Goal: Obtain resource: Obtain resource

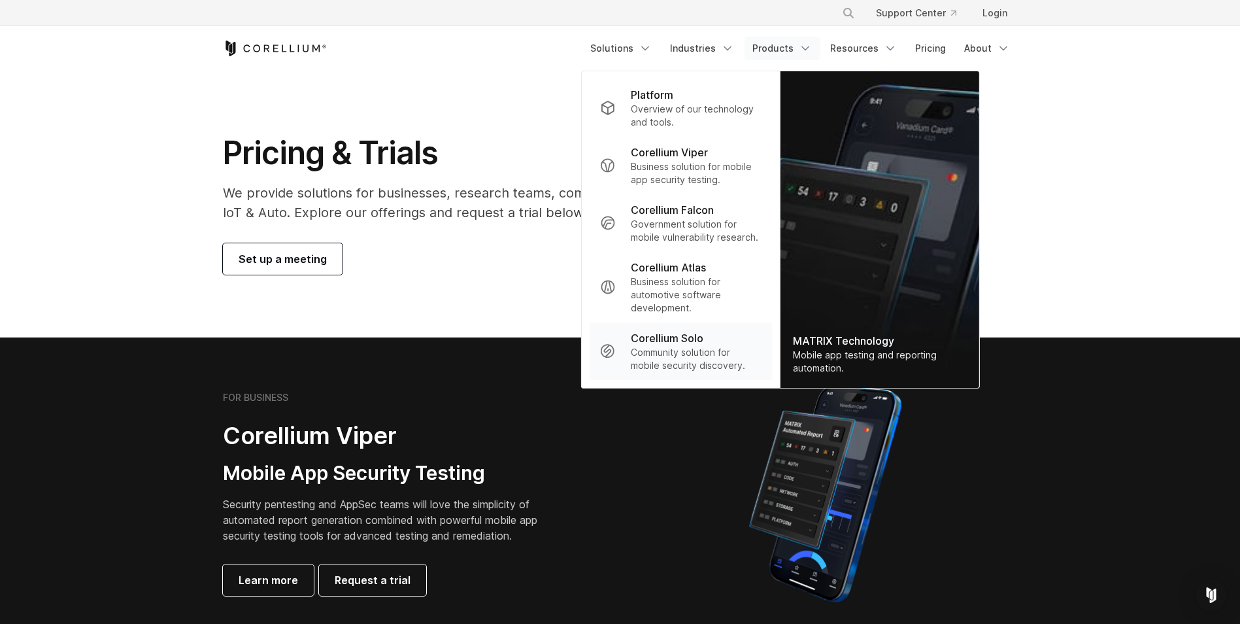
click at [699, 348] on p "Community solution for mobile security discovery." at bounding box center [696, 359] width 130 height 26
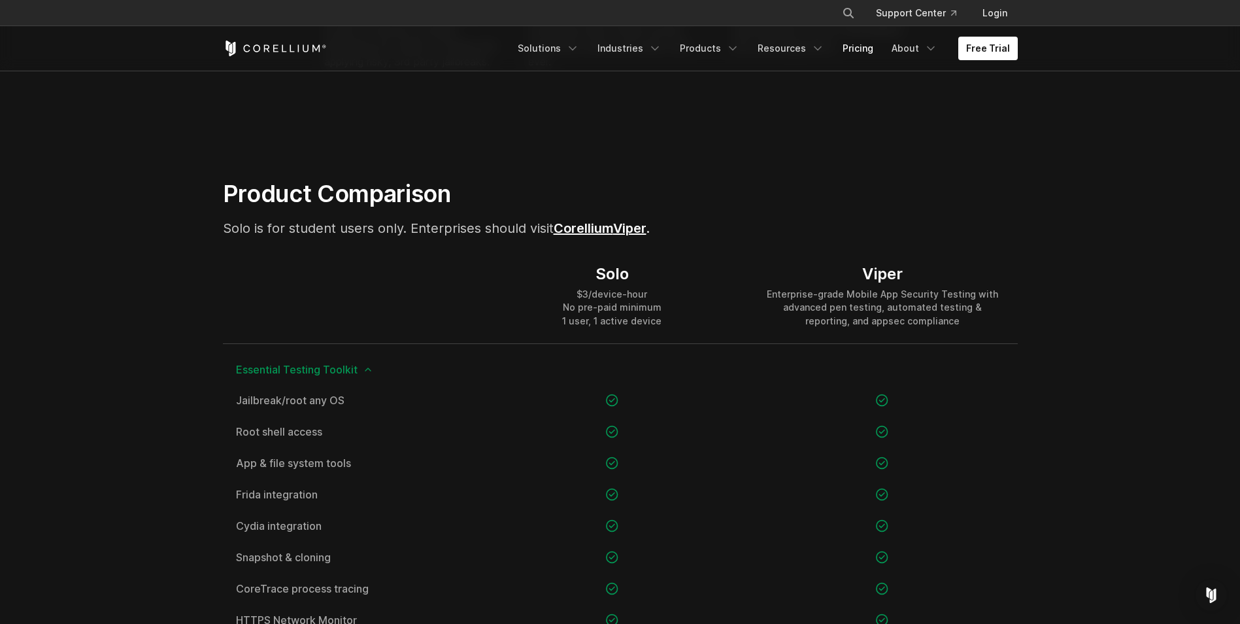
scroll to position [785, 0]
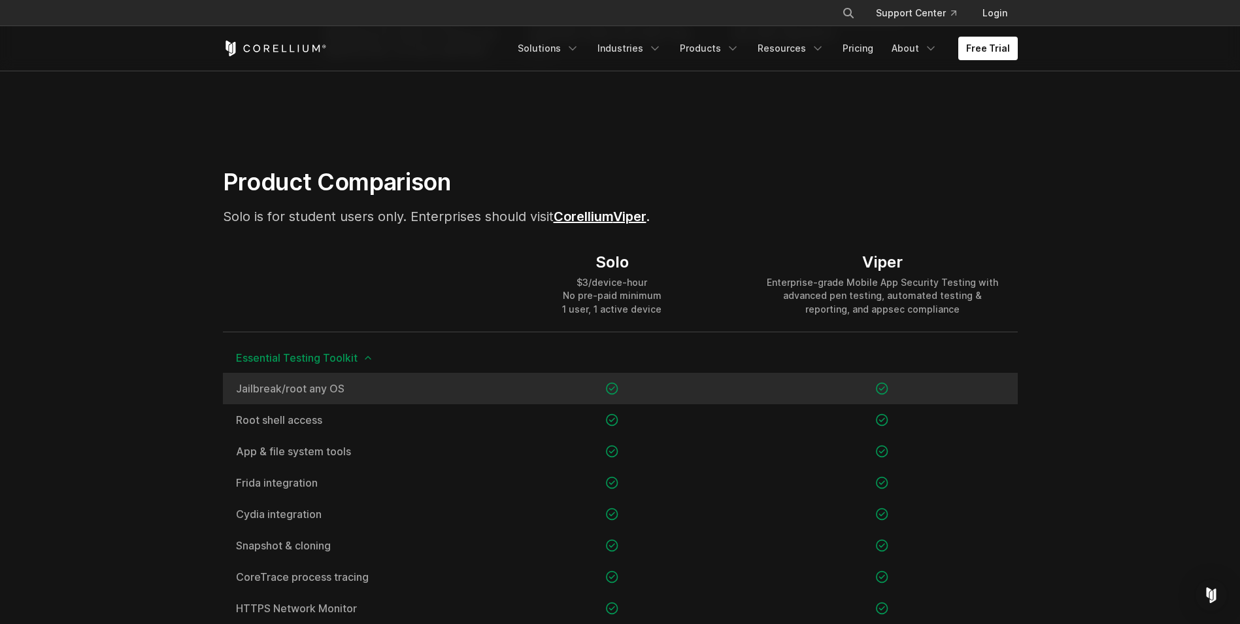
click at [334, 392] on span "Jailbreak/root any OS" at bounding box center [350, 388] width 228 height 10
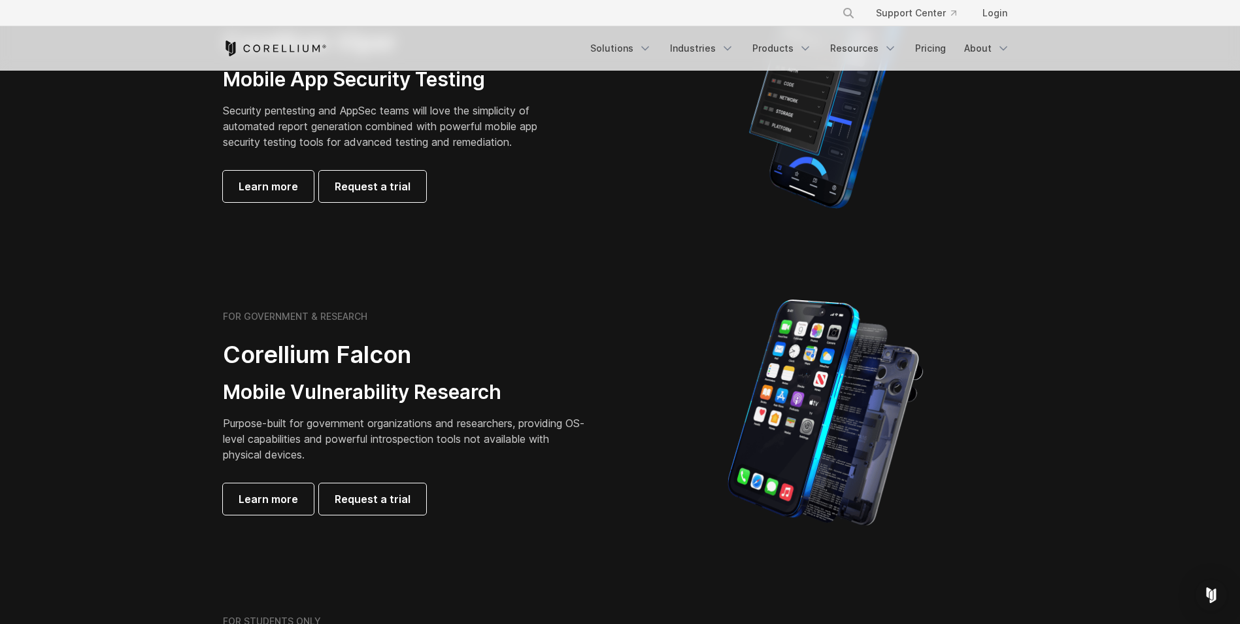
scroll to position [392, 0]
